Goal: Find specific page/section: Find specific page/section

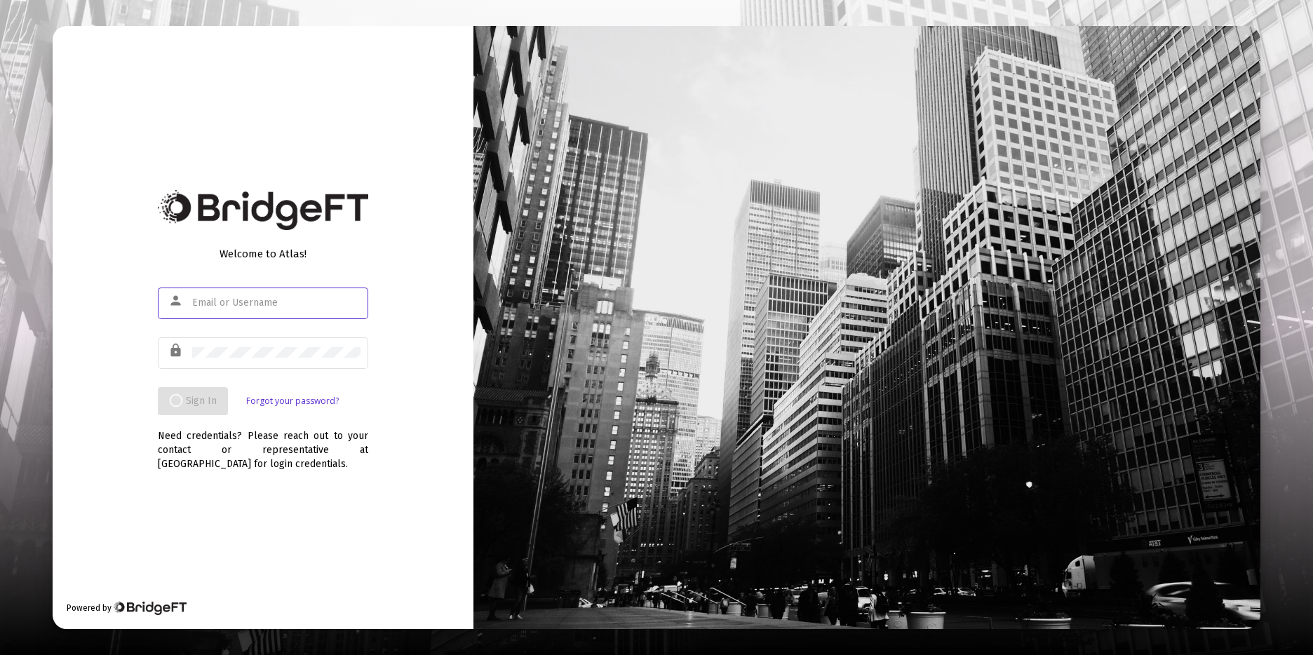
type input "[PERSON_NAME][EMAIL_ADDRESS][DOMAIN_NAME]"
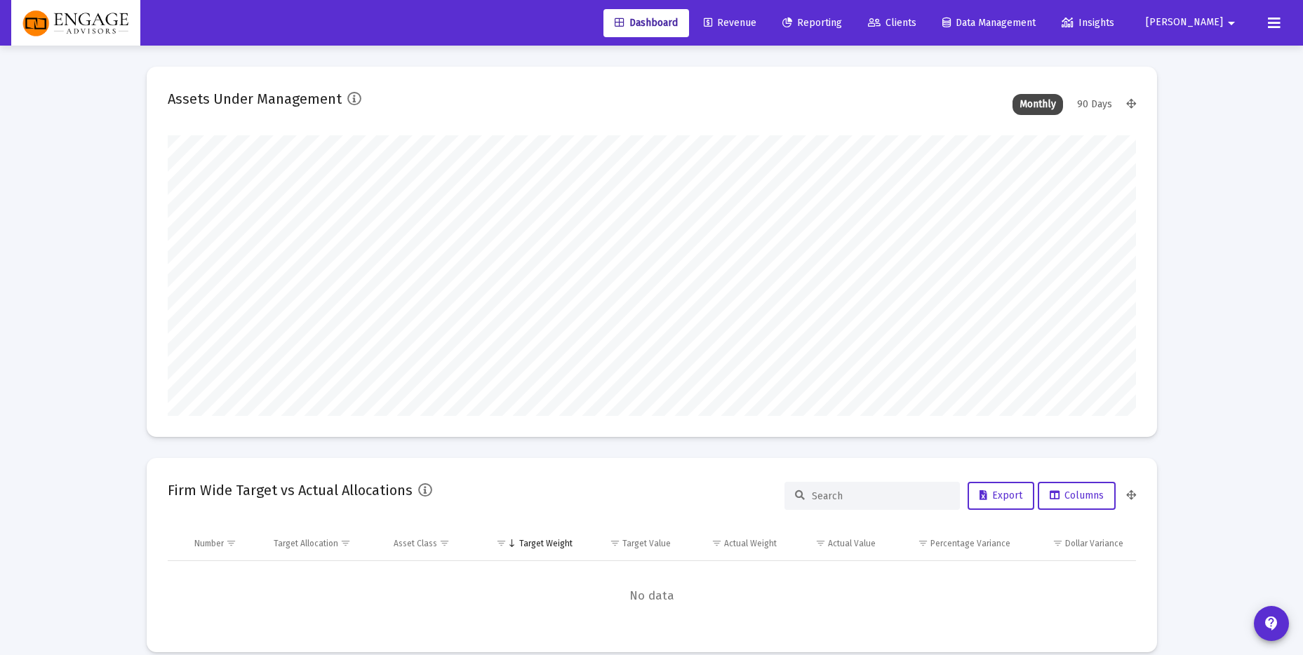
scroll to position [281, 521]
type input "[PERSON_NAME][EMAIL_ADDRESS][DOMAIN_NAME]"
type input "[DATE]"
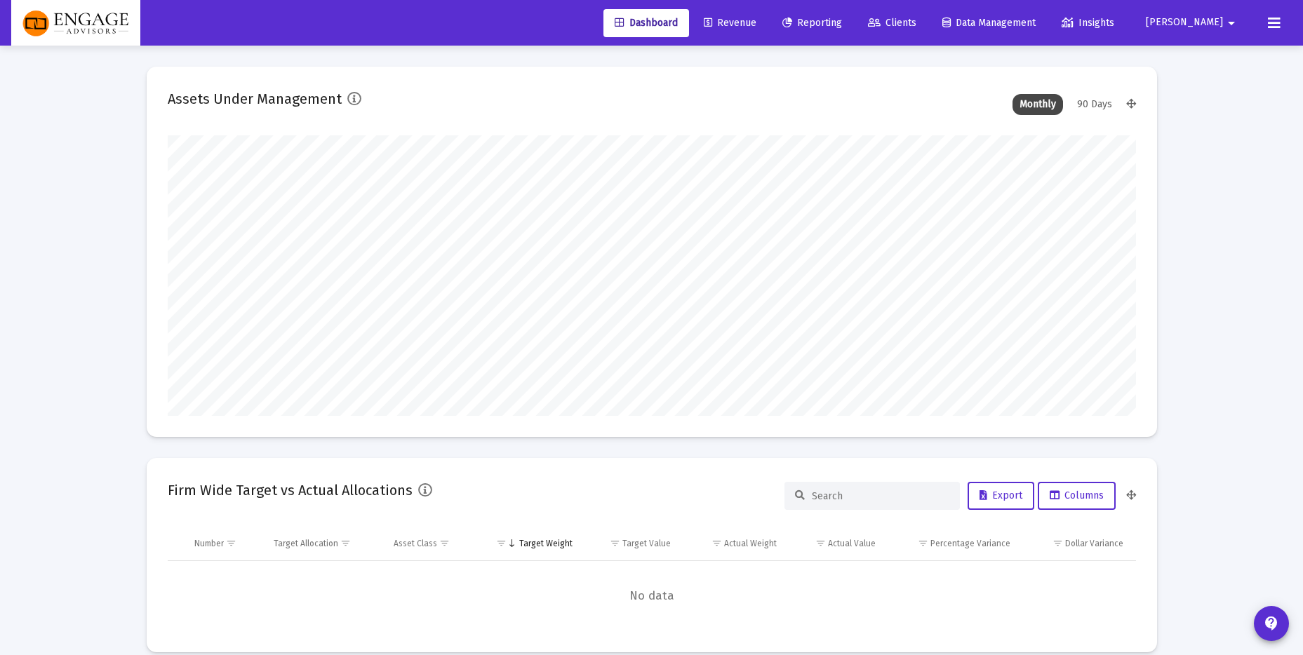
scroll to position [281, 453]
click at [756, 22] on span "Revenue" at bounding box center [730, 23] width 53 height 12
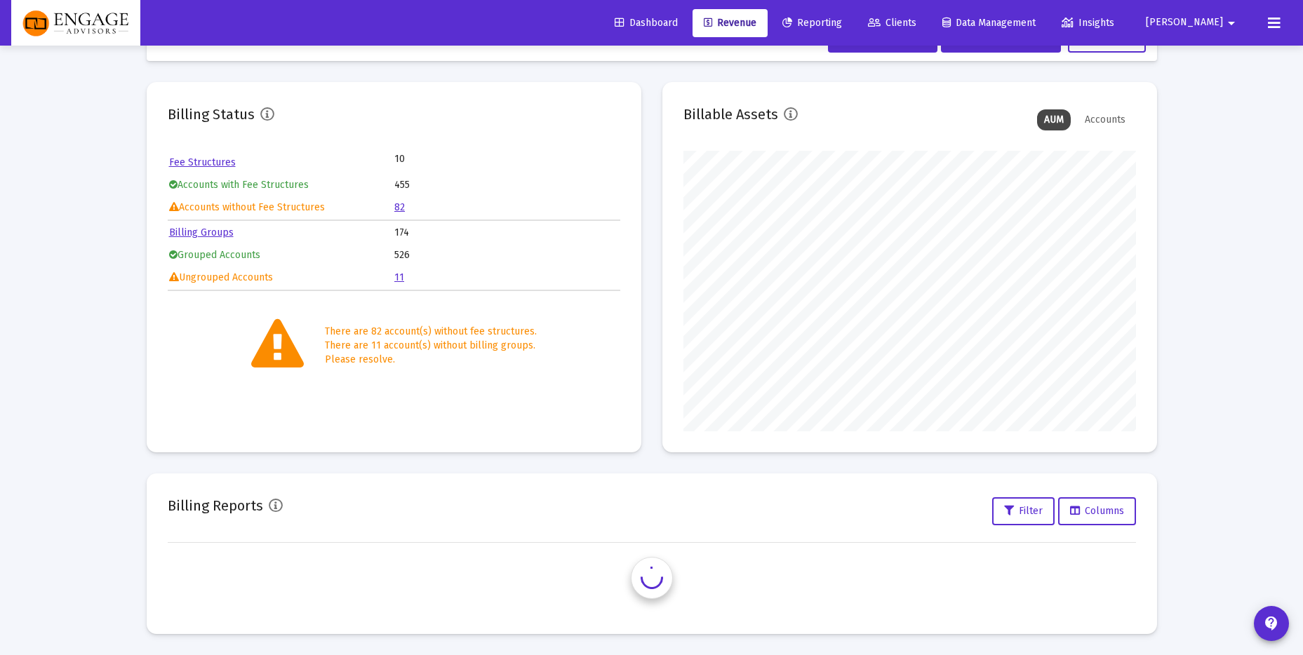
scroll to position [431, 0]
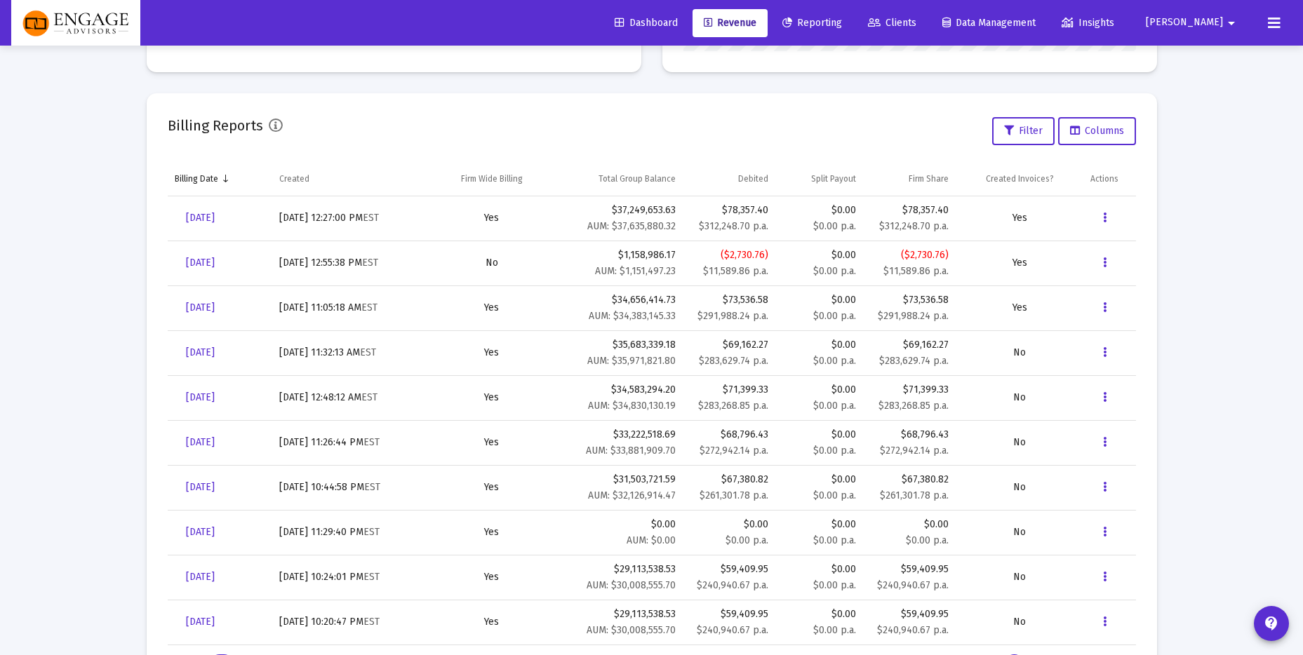
click at [1234, 118] on div "Loading... Billing Invoices Run One Off Billing Run Firm-Wide Billing Settings …" at bounding box center [651, 148] width 1303 height 1158
click at [1217, 204] on div "Loading... Billing Invoices Run One Off Billing Run Firm-Wide Billing Settings …" at bounding box center [651, 148] width 1303 height 1158
click at [1221, 213] on div "Loading... Billing Invoices Run One Off Billing Run Firm-Wide Billing Settings …" at bounding box center [651, 148] width 1303 height 1158
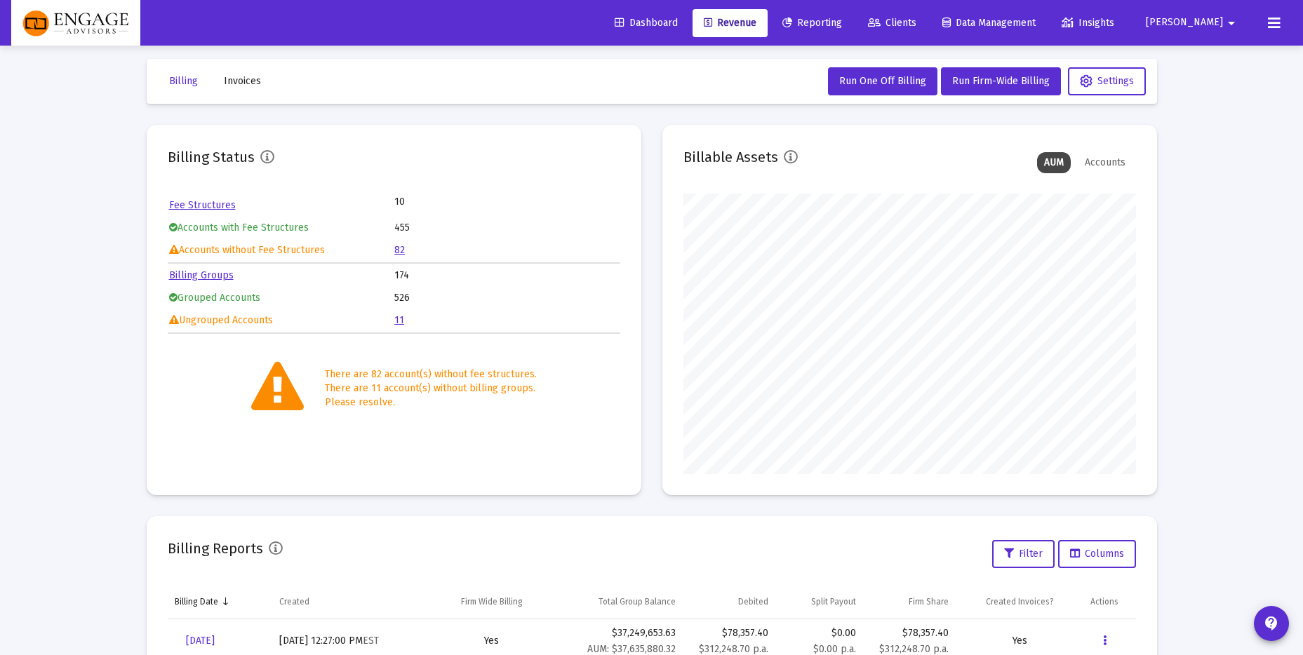
scroll to position [0, 0]
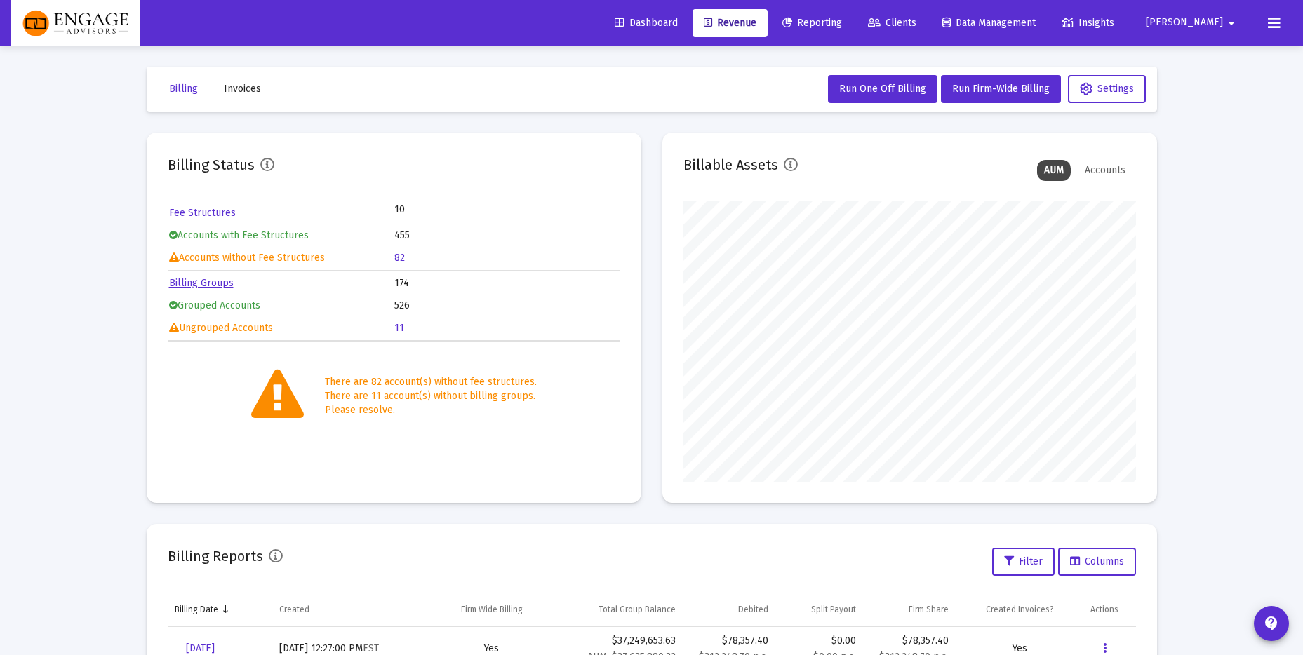
click at [1219, 214] on div "Loading... Billing Invoices Run One Off Billing Run Firm-Wide Billing Settings …" at bounding box center [651, 579] width 1303 height 1158
